Goal: Find specific page/section: Find specific page/section

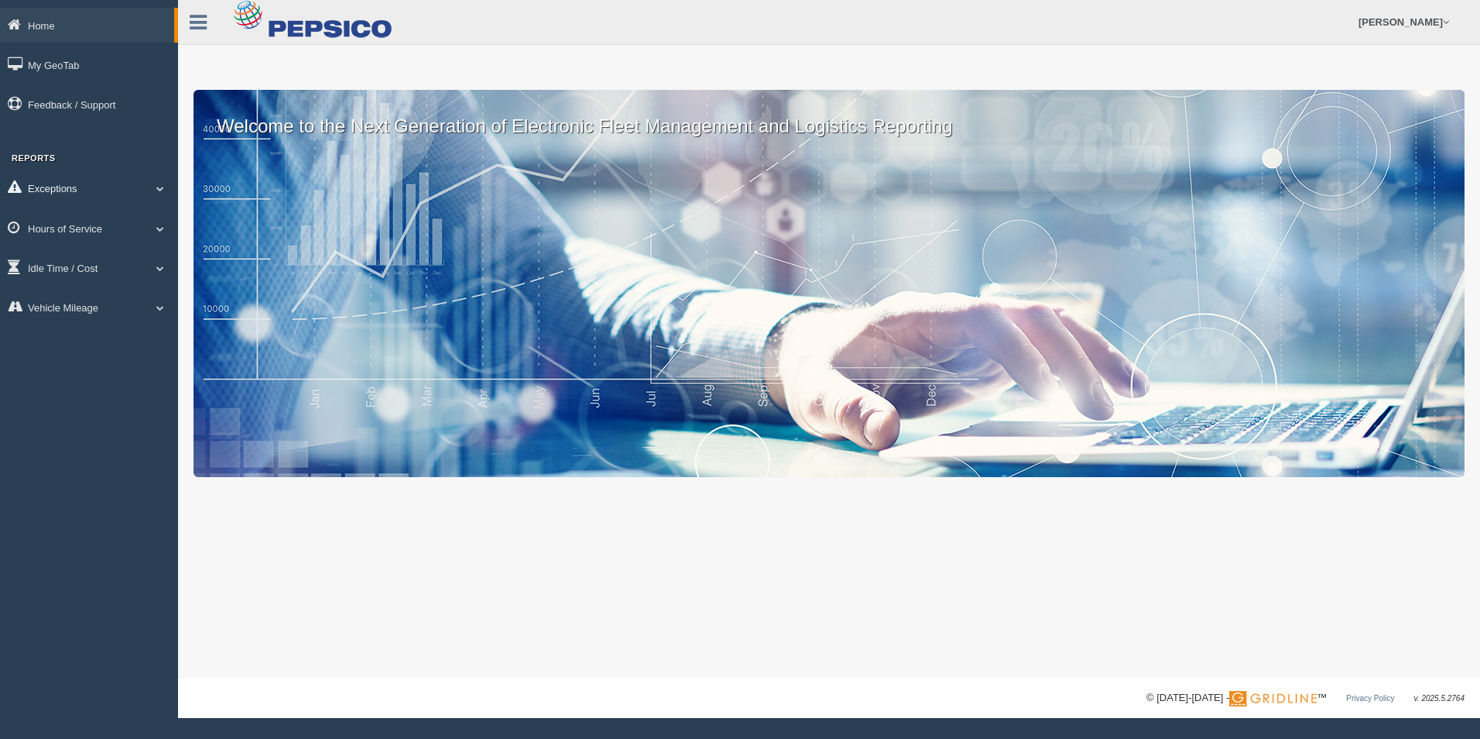
click at [126, 186] on link "Exceptions" at bounding box center [89, 187] width 178 height 35
click at [129, 187] on link "Exceptions" at bounding box center [87, 187] width 174 height 35
click at [129, 231] on link "Hours of Service" at bounding box center [89, 228] width 178 height 35
click at [133, 264] on link "HOS Explanation Reports" at bounding box center [101, 264] width 146 height 28
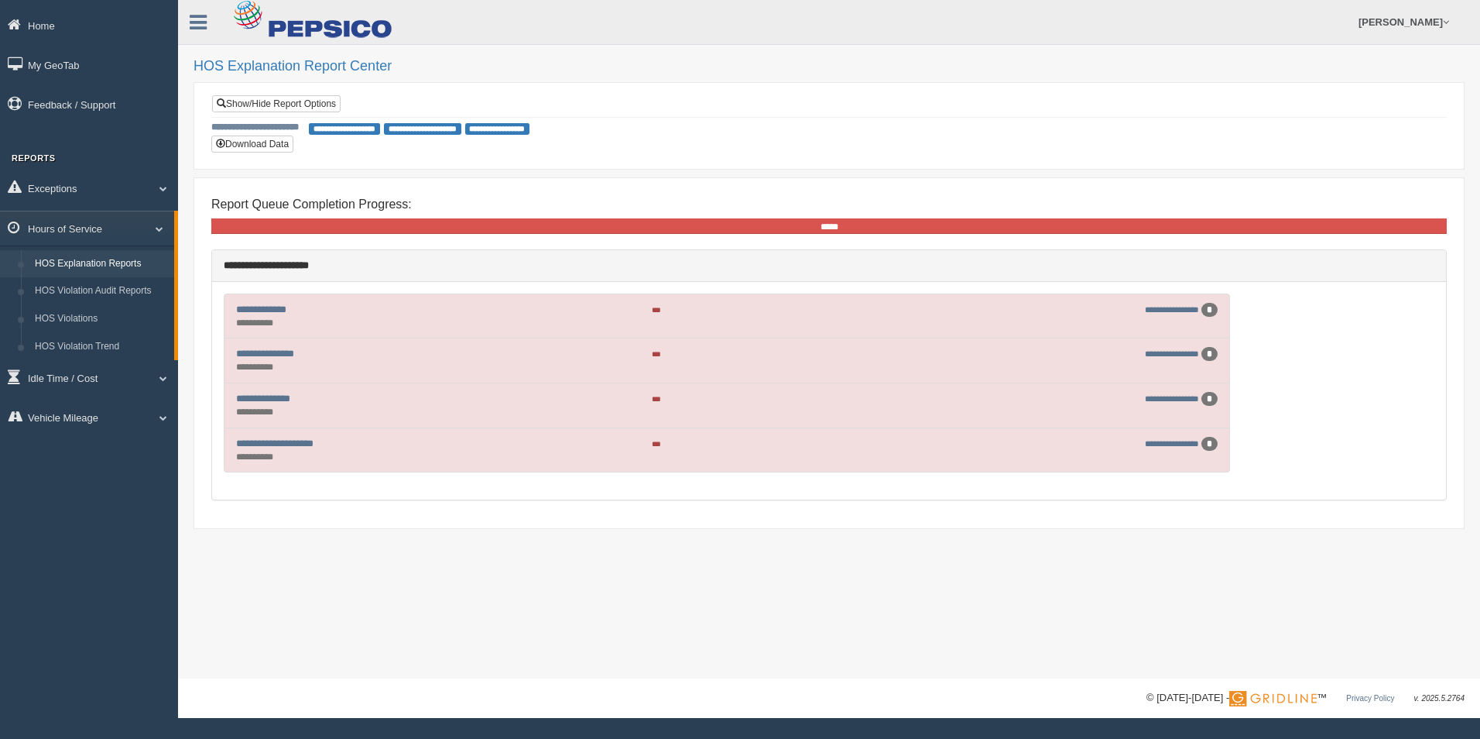
click at [1208, 401] on div "*" at bounding box center [1209, 399] width 16 height 14
click at [1177, 399] on link "**********" at bounding box center [1172, 398] width 54 height 9
